Goal: Information Seeking & Learning: Learn about a topic

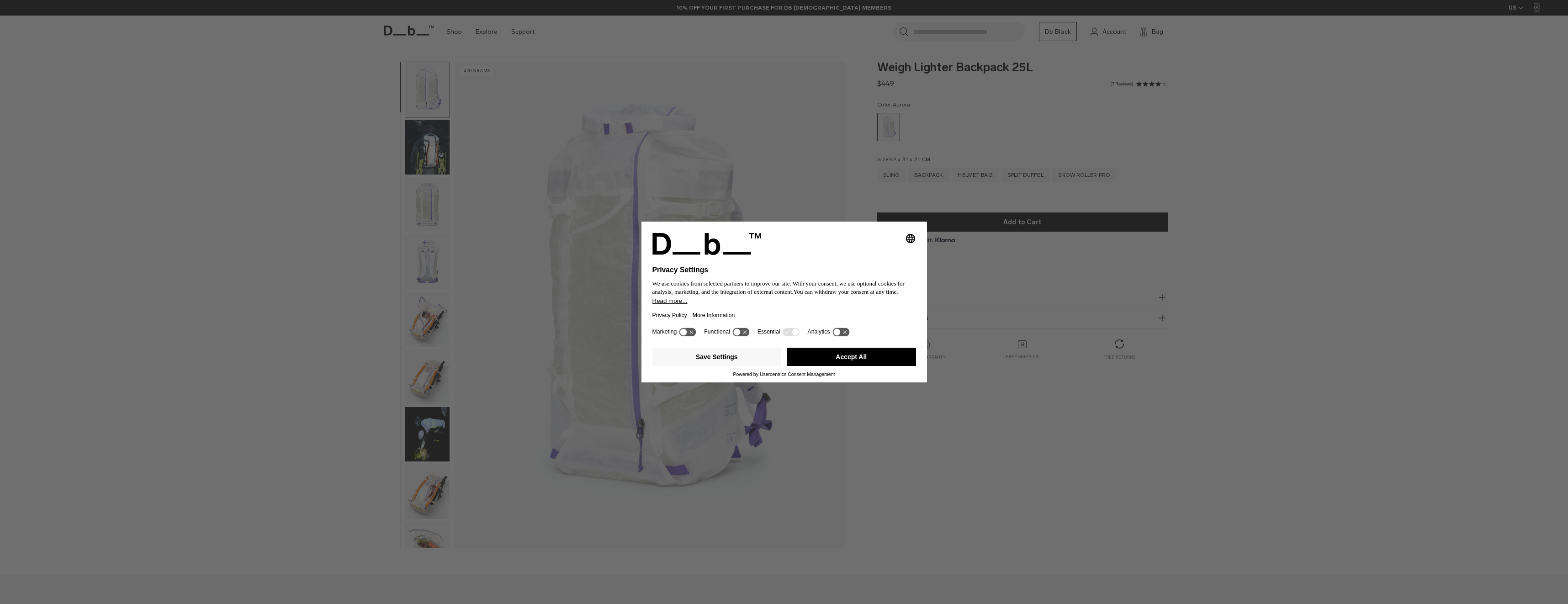
click at [850, 358] on button "Accept All" at bounding box center [851, 357] width 129 height 18
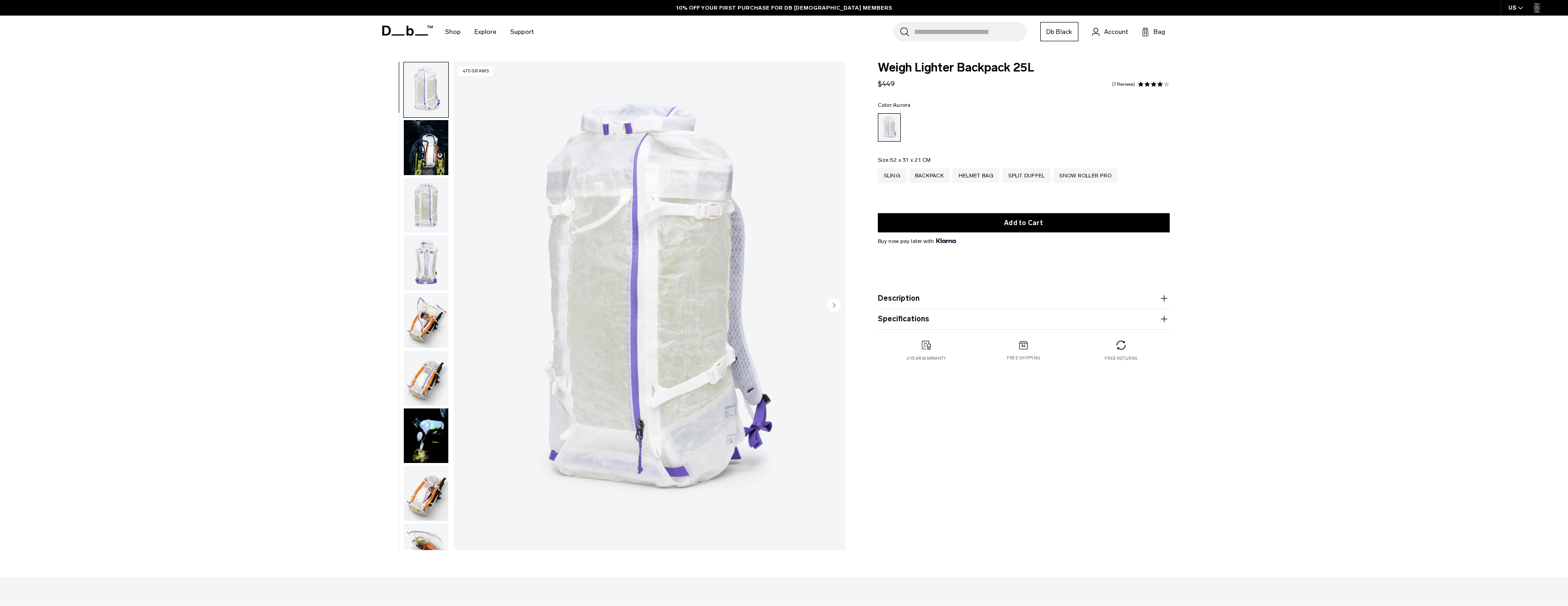
click at [421, 163] on img "button" at bounding box center [426, 147] width 44 height 55
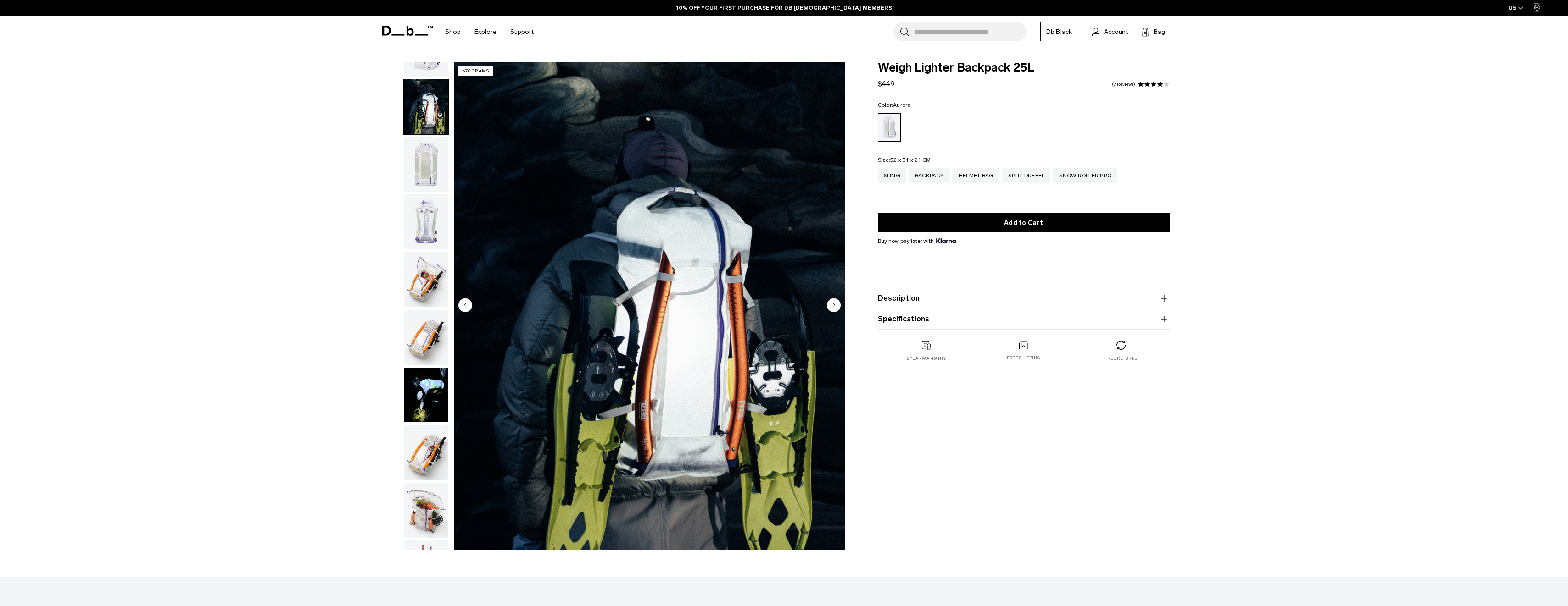
scroll to position [58, 0]
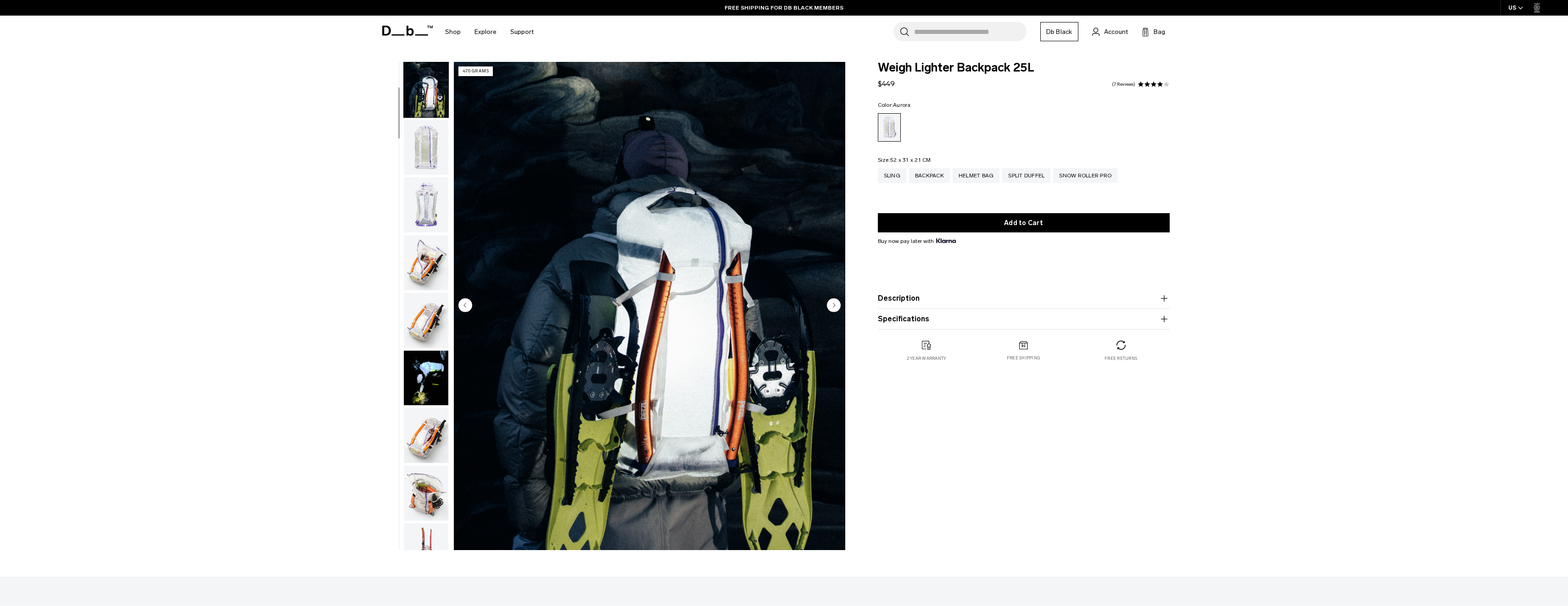
click at [415, 162] on img "button" at bounding box center [426, 147] width 44 height 55
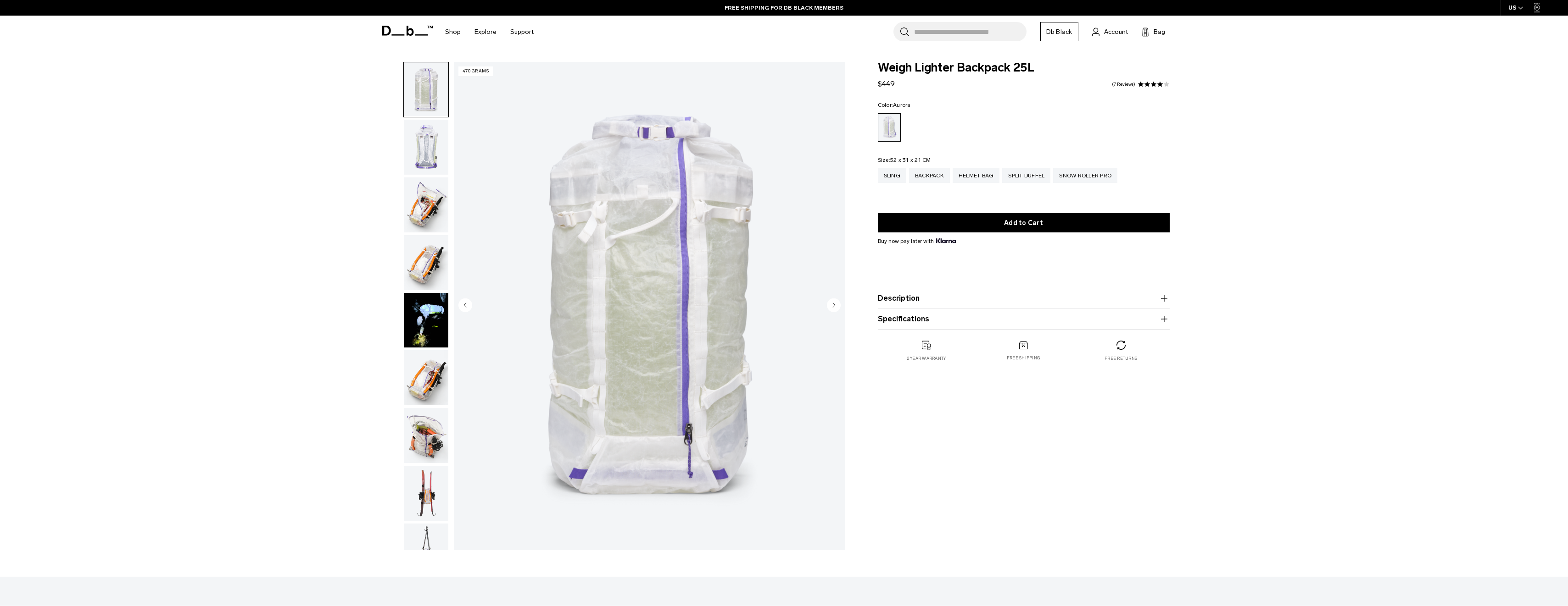
click at [424, 204] on img "button" at bounding box center [426, 204] width 44 height 55
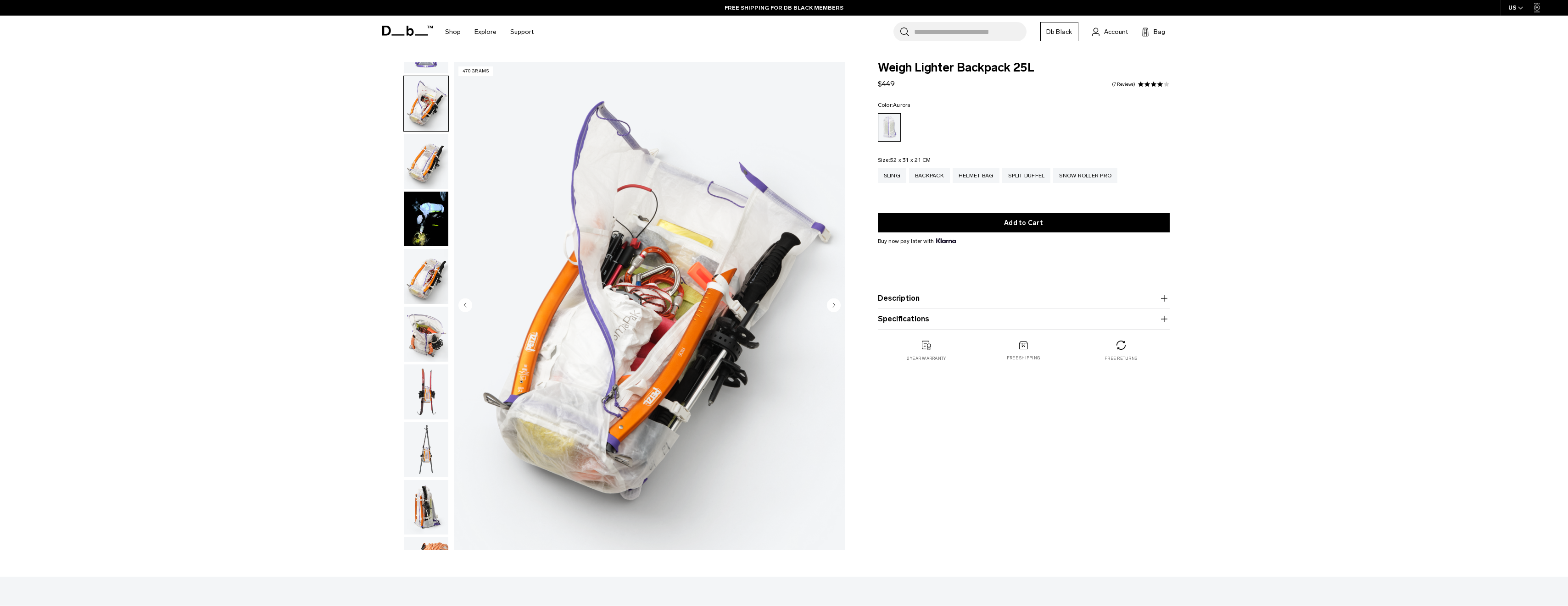
scroll to position [230, 0]
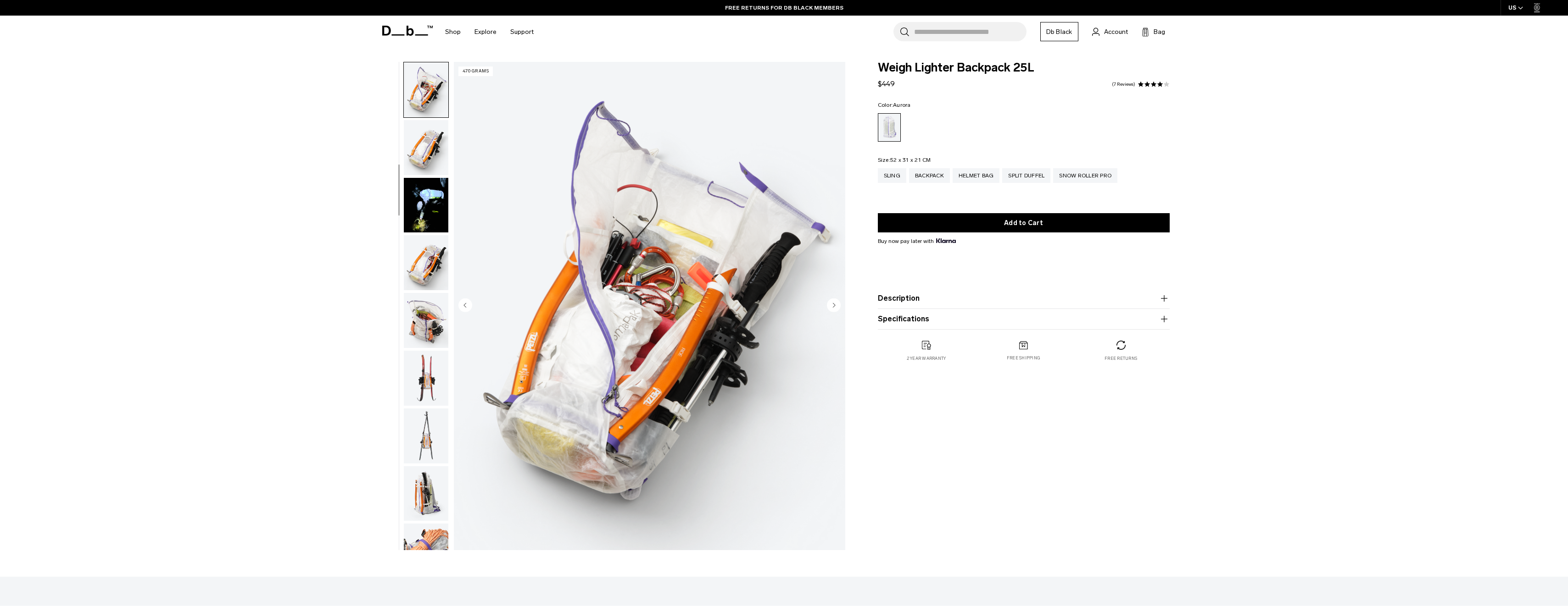
click at [423, 209] on img "button" at bounding box center [426, 205] width 44 height 55
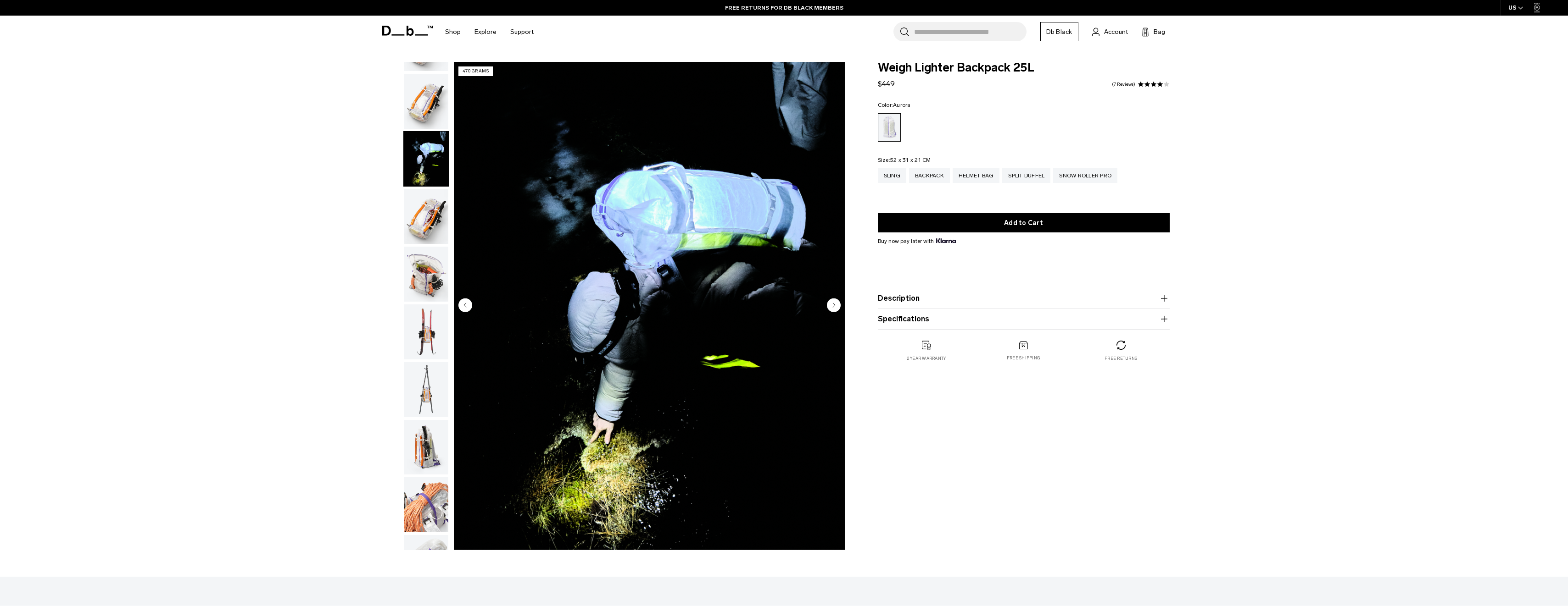
scroll to position [346, 0]
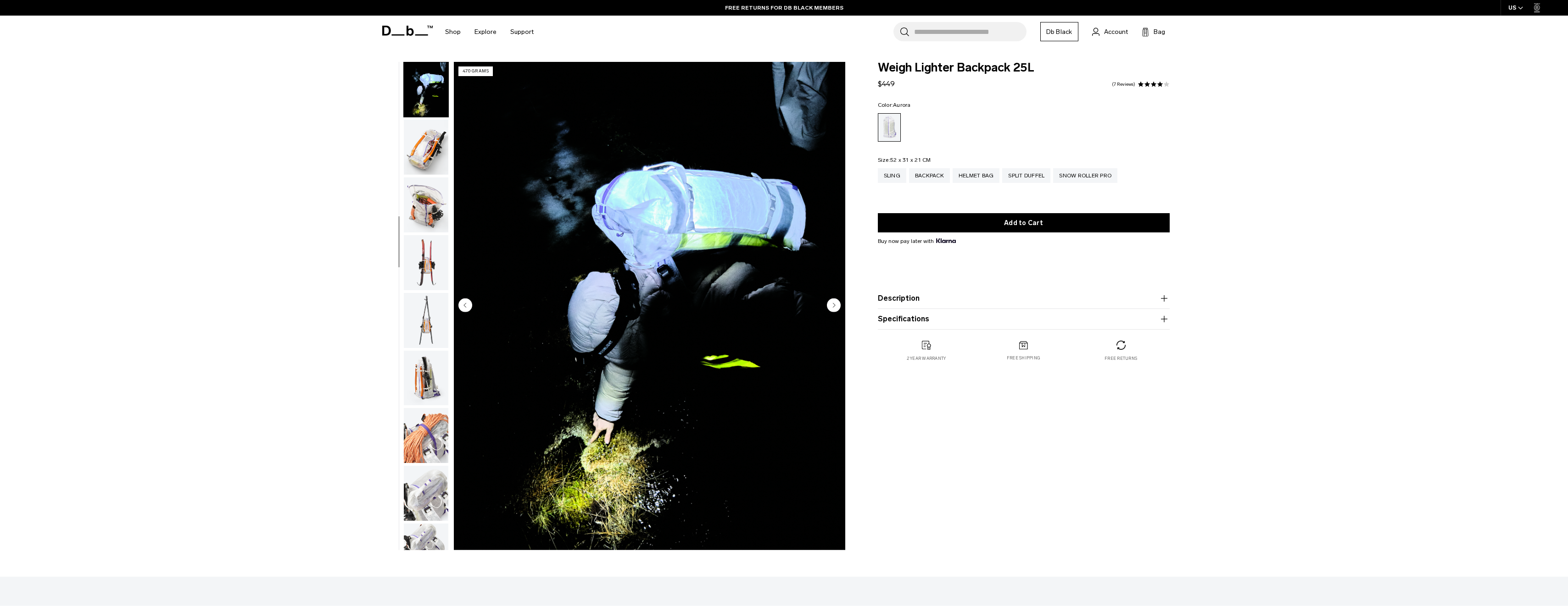
click at [419, 199] on img "button" at bounding box center [426, 204] width 44 height 55
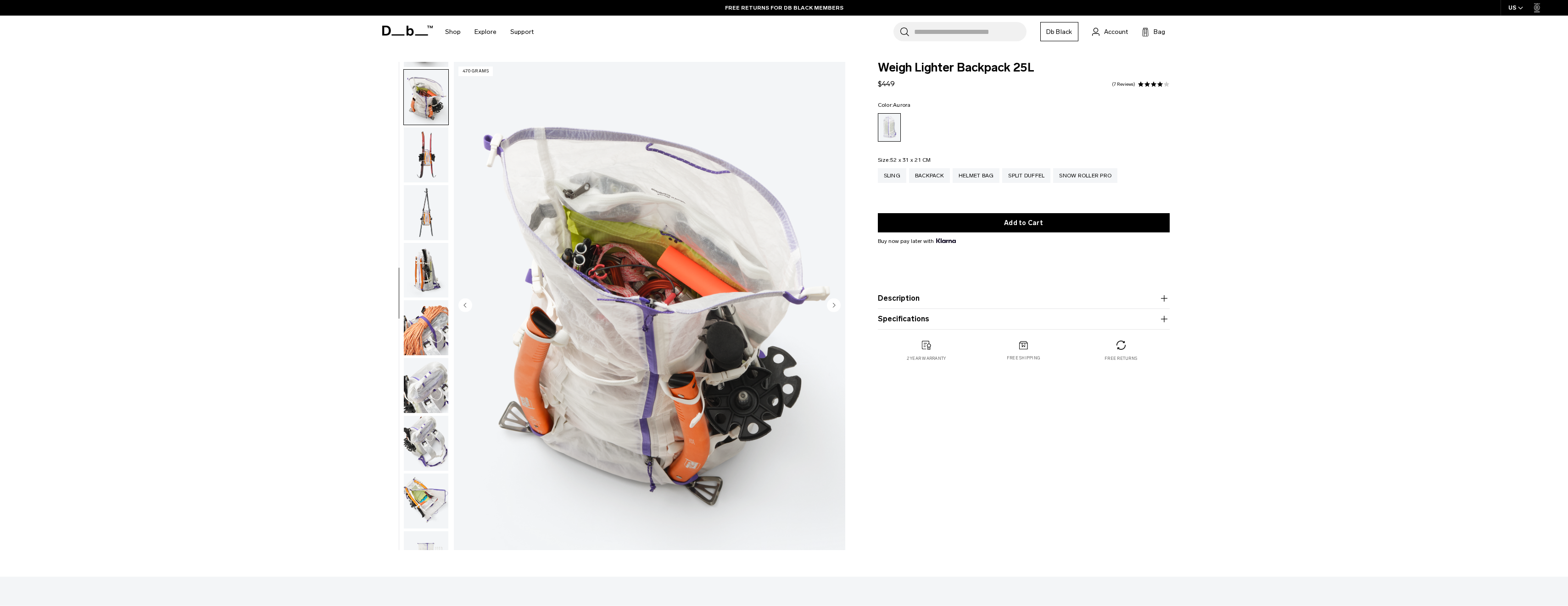
scroll to position [461, 0]
click at [428, 308] on img "button" at bounding box center [426, 320] width 44 height 55
click at [429, 308] on img "button" at bounding box center [426, 320] width 44 height 55
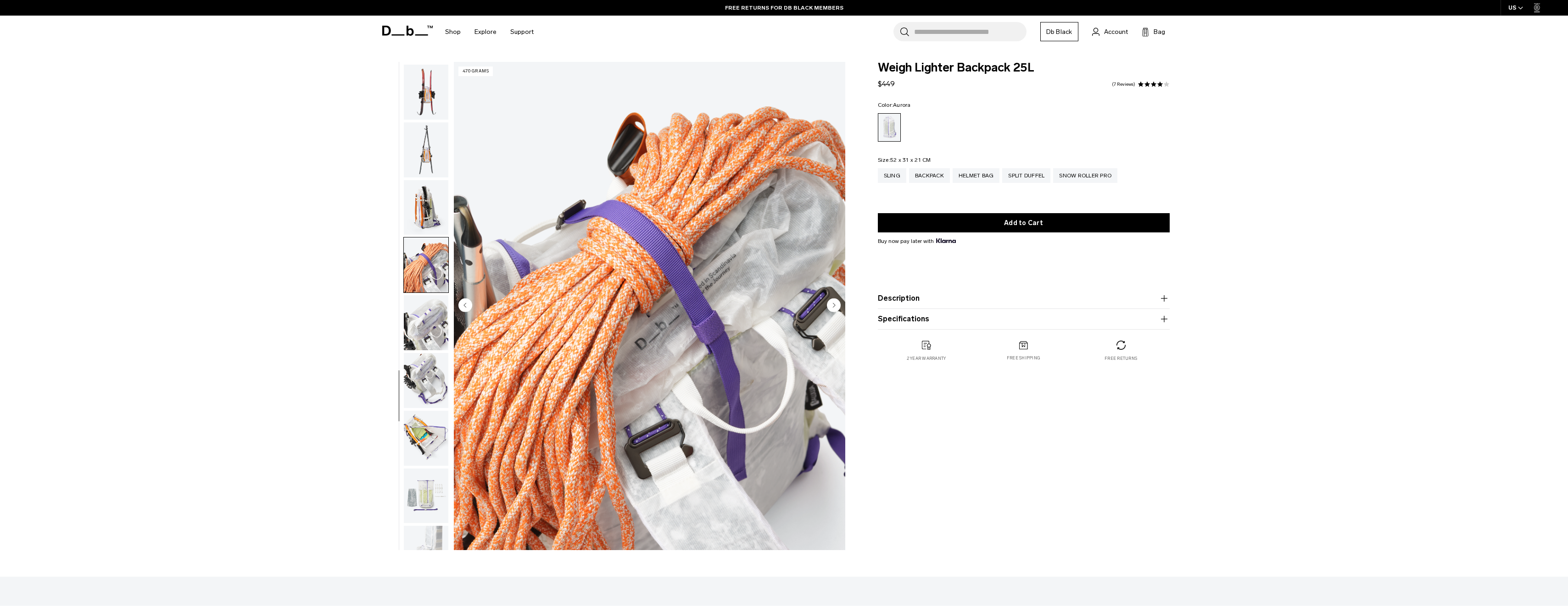
scroll to position [548, 0]
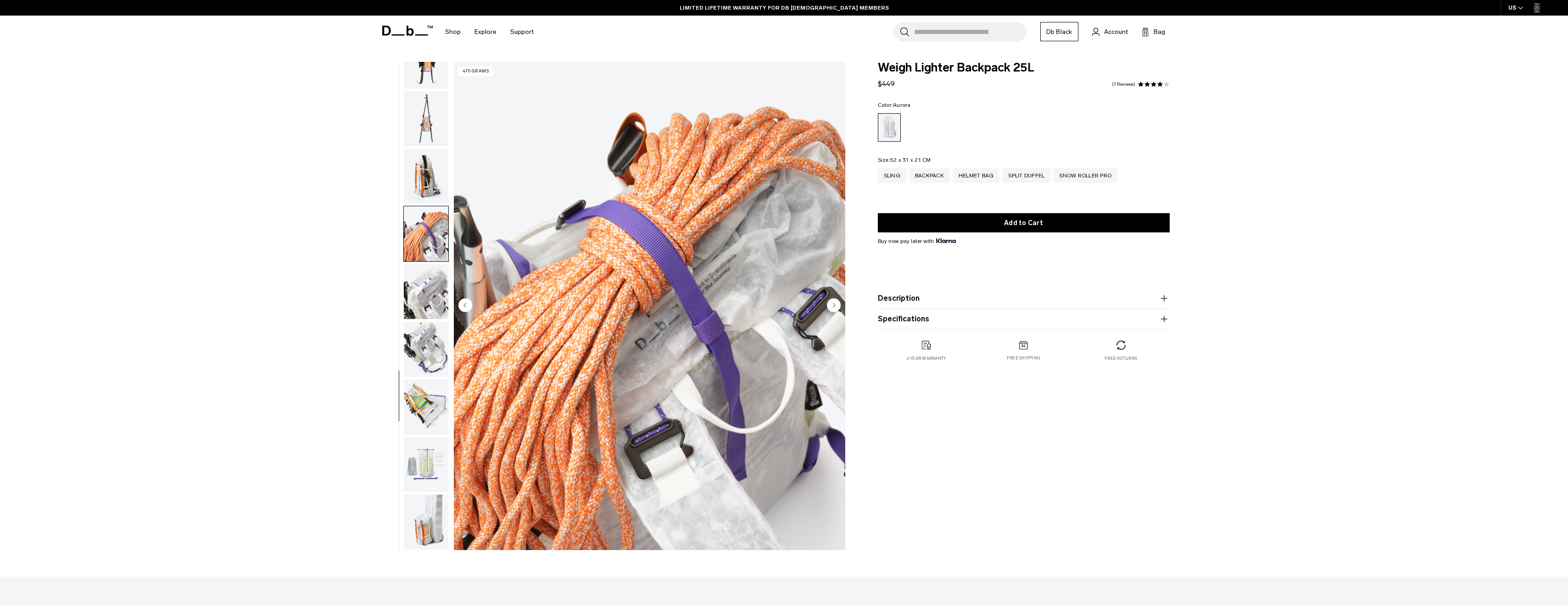
click at [413, 407] on img "button" at bounding box center [426, 407] width 44 height 55
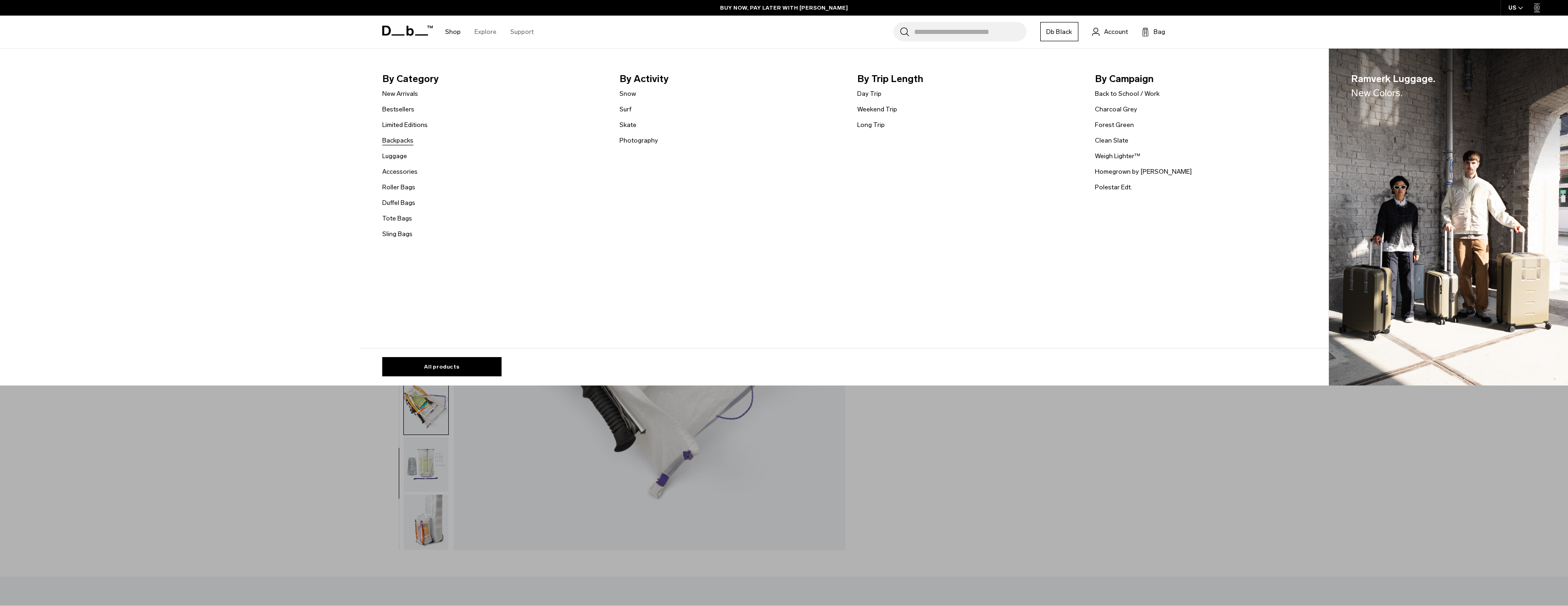
click at [400, 140] on link "Backpacks" at bounding box center [398, 140] width 31 height 10
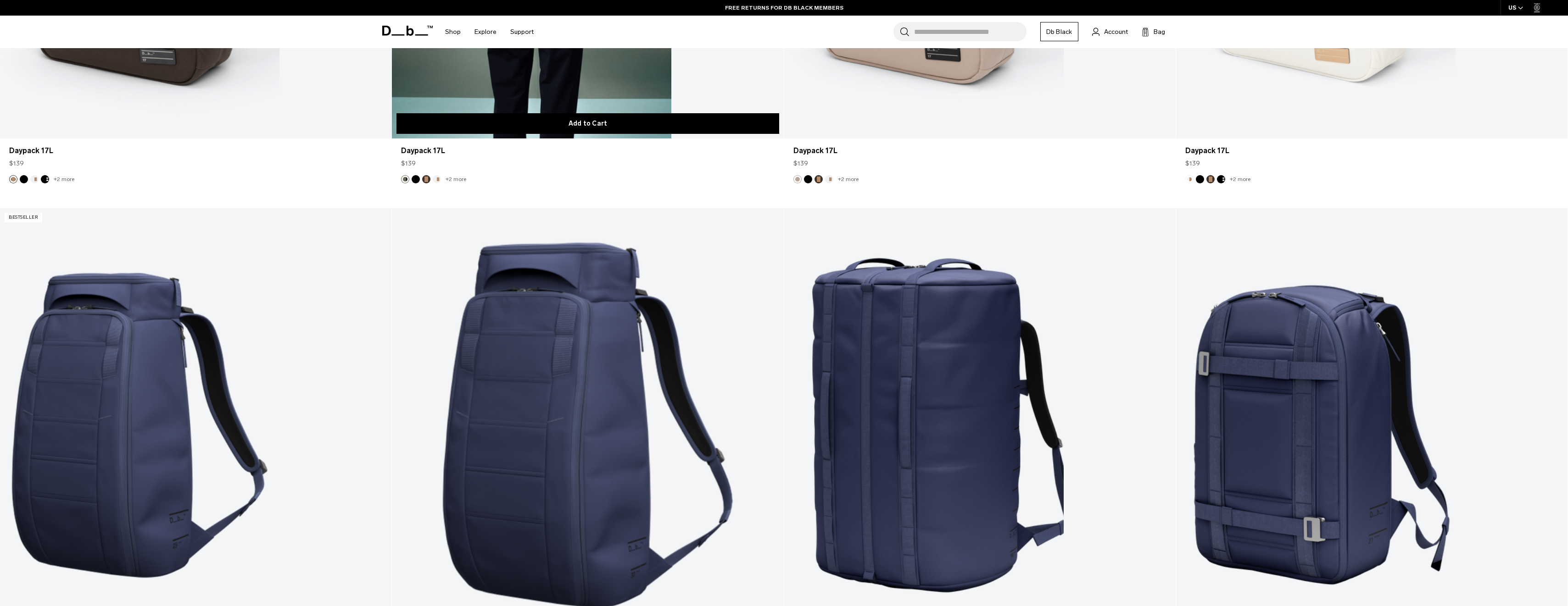
scroll to position [4138, 0]
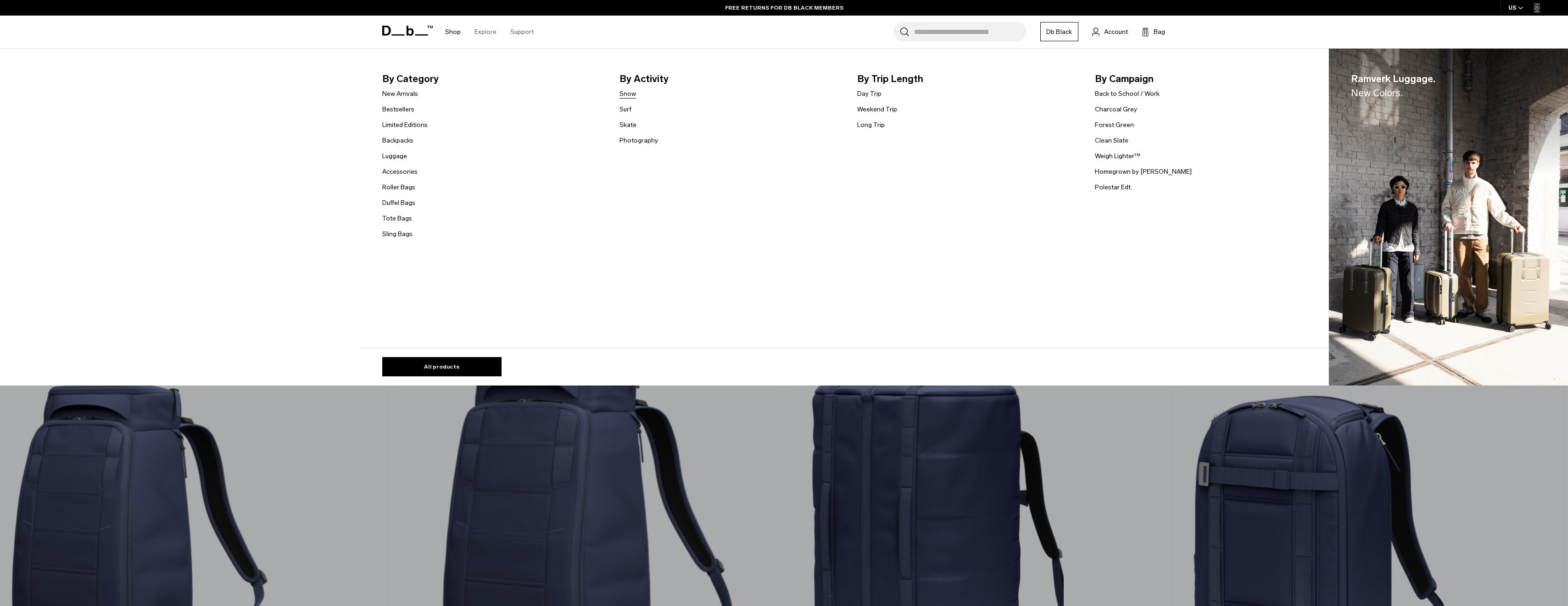
click at [634, 94] on link "Snow" at bounding box center [627, 94] width 16 height 10
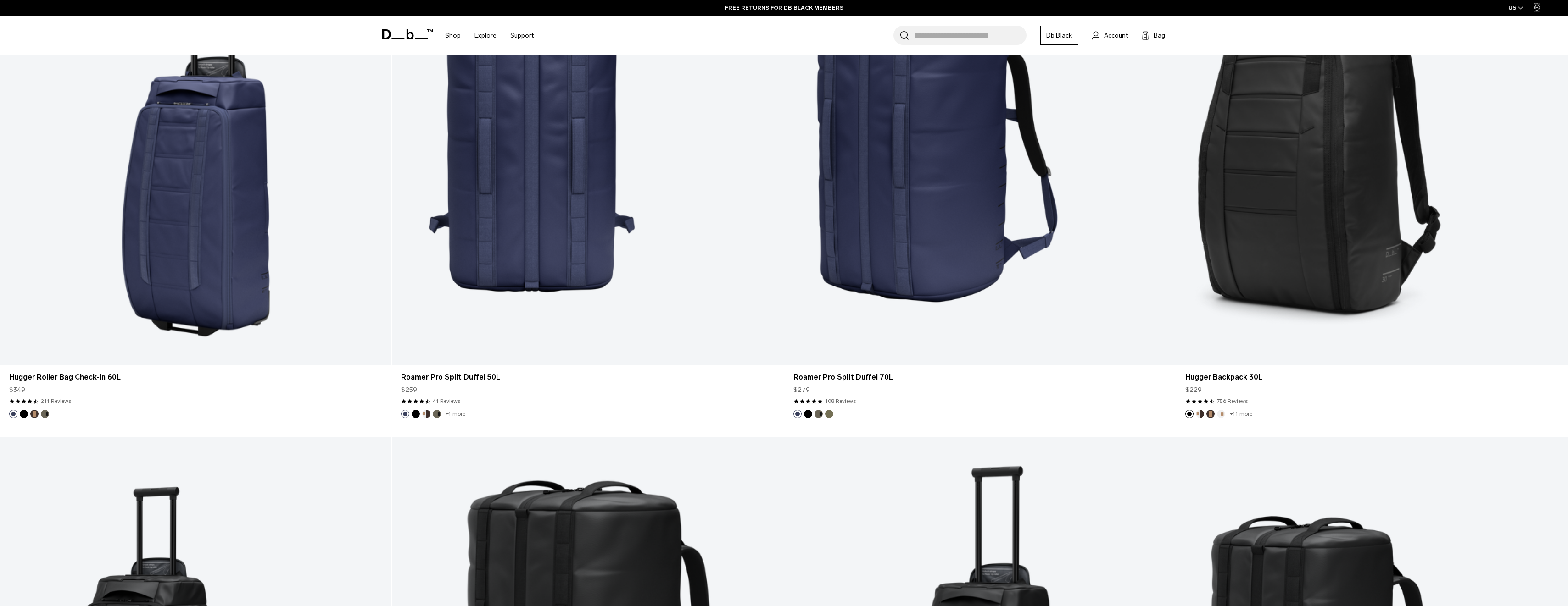
scroll to position [3072, 0]
